Goal: Book appointment/travel/reservation

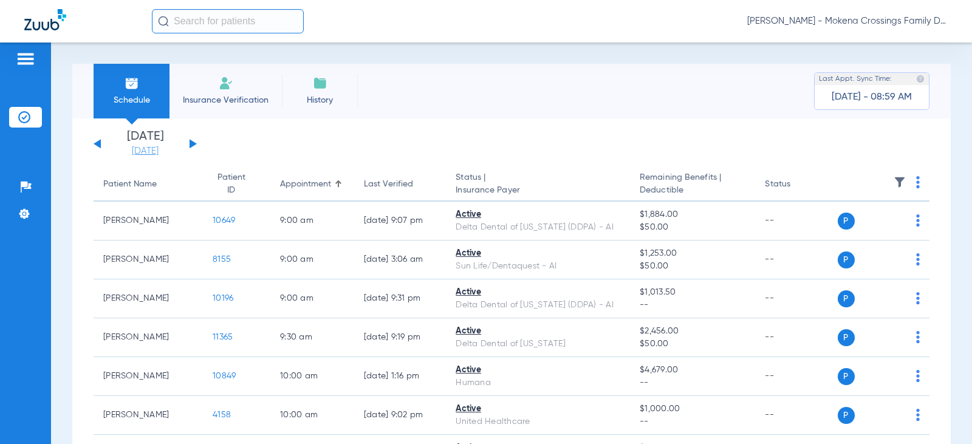
click at [155, 151] on link "[DATE]" at bounding box center [145, 151] width 73 height 12
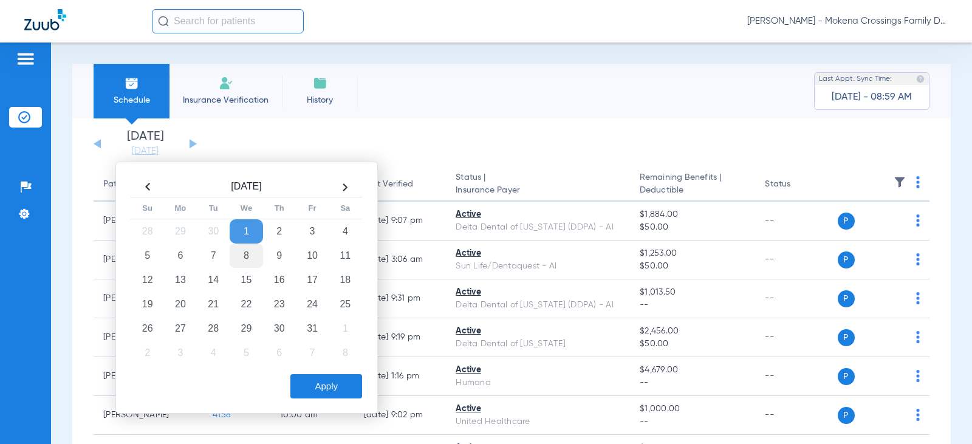
click at [254, 250] on td "8" at bounding box center [246, 256] width 33 height 24
click at [318, 389] on button "Apply" at bounding box center [326, 386] width 72 height 24
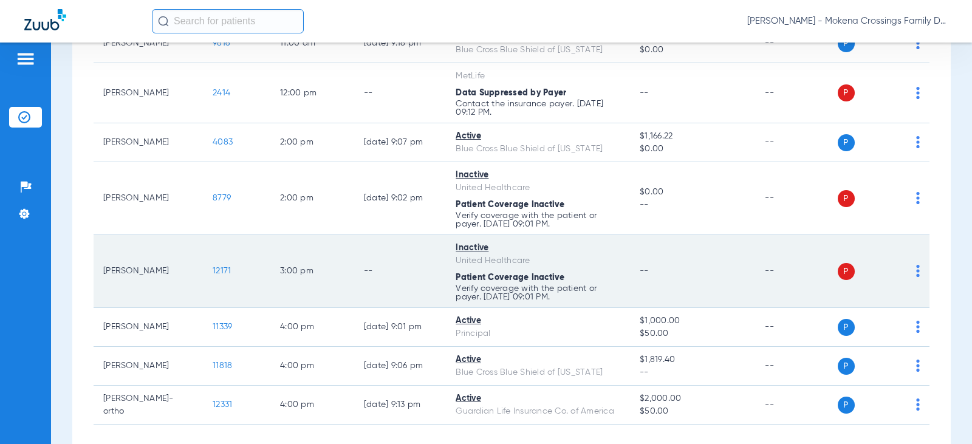
scroll to position [365, 0]
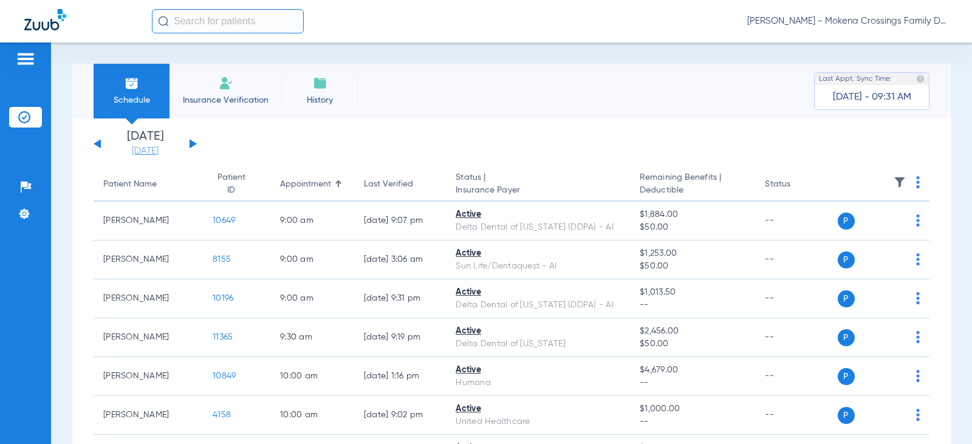
click at [159, 148] on link "[DATE]" at bounding box center [145, 151] width 73 height 12
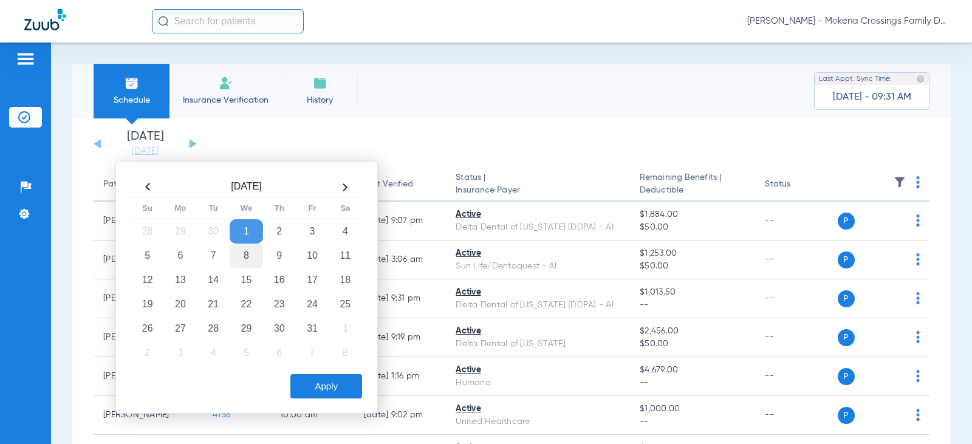
click at [246, 253] on td "8" at bounding box center [246, 256] width 33 height 24
drag, startPoint x: 312, startPoint y: 393, endPoint x: 290, endPoint y: 379, distance: 26.0
click at [313, 393] on button "Apply" at bounding box center [326, 386] width 72 height 24
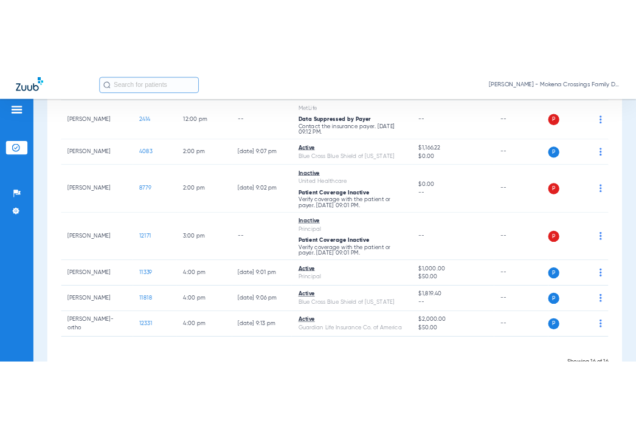
scroll to position [486, 0]
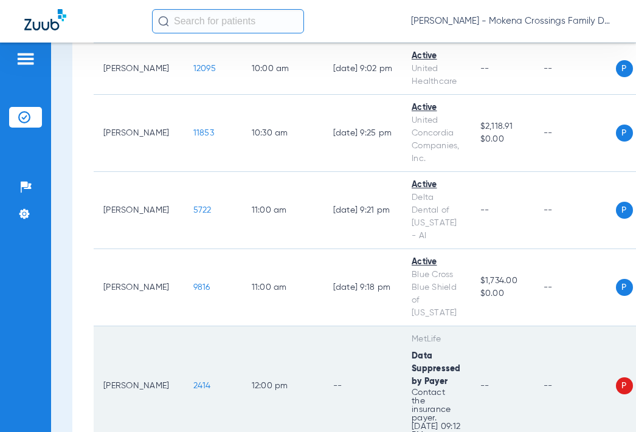
click at [242, 402] on td "12:00 PM" at bounding box center [282, 386] width 81 height 120
